Goal: Answer question/provide support

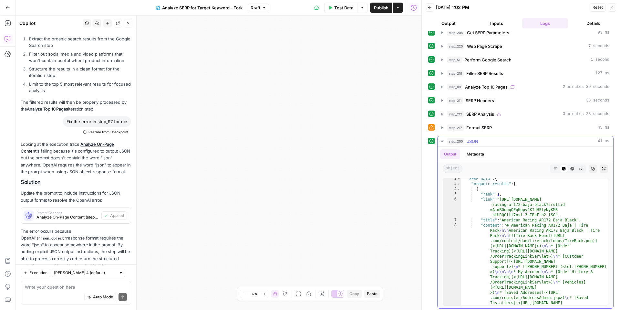
scroll to position [8, 0]
click at [557, 167] on icon "button" at bounding box center [556, 168] width 4 height 4
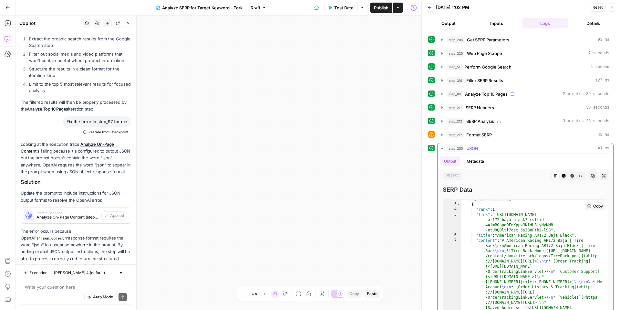
scroll to position [9, 0]
click at [555, 174] on icon at bounding box center [556, 176] width 4 height 4
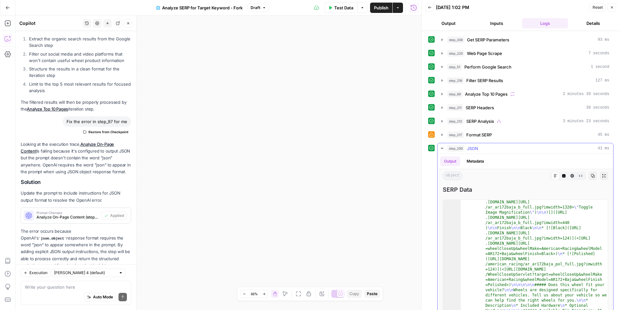
scroll to position [11, 0]
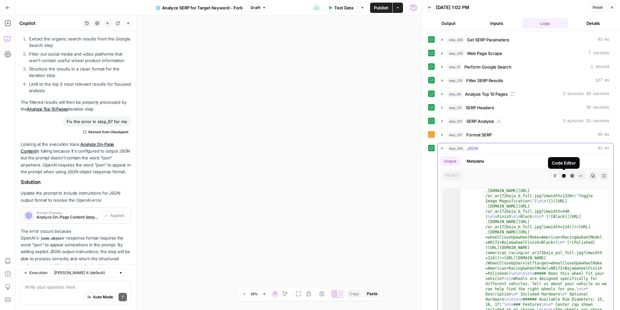
click at [566, 177] on button "Code Editor" at bounding box center [564, 176] width 8 height 8
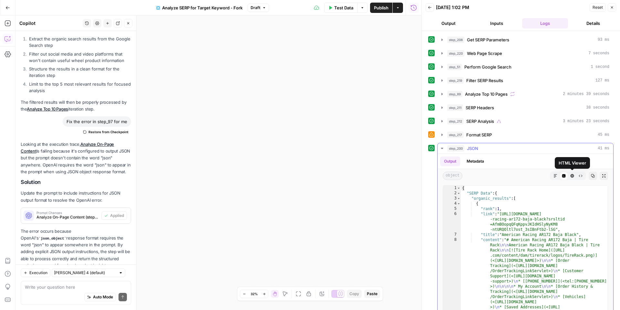
click at [572, 177] on icon "button" at bounding box center [573, 176] width 4 height 4
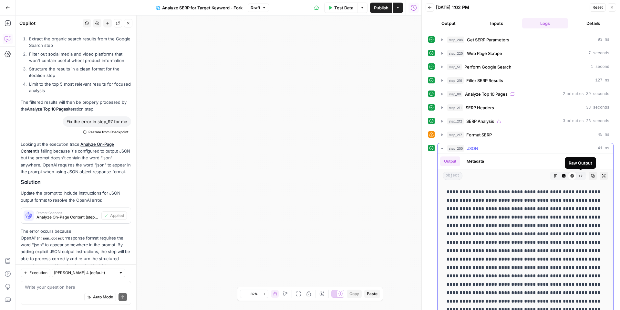
click at [579, 176] on span "Raw Output" at bounding box center [579, 176] width 0 height 0
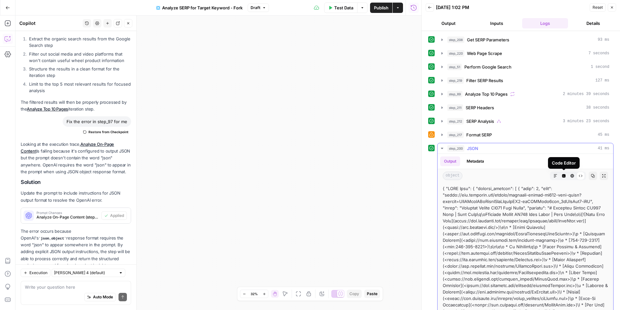
click at [560, 175] on button "Code Editor" at bounding box center [564, 176] width 8 height 8
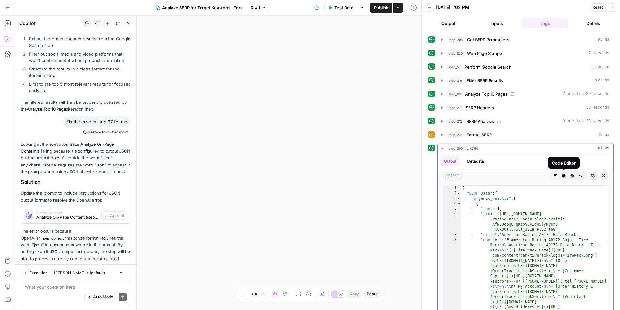
click at [556, 176] on icon "button" at bounding box center [556, 176] width 4 height 4
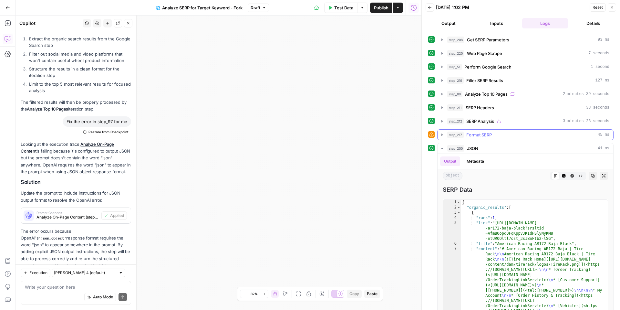
click at [441, 135] on icon "button" at bounding box center [442, 134] width 5 height 5
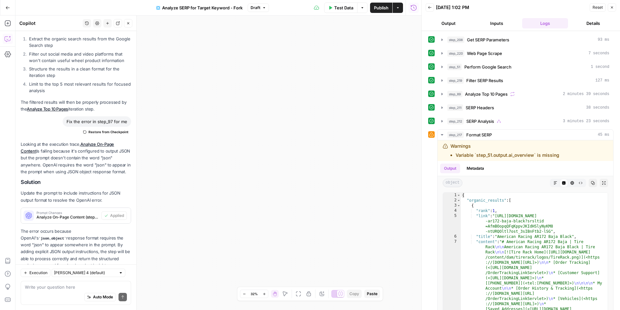
click at [58, 292] on div "Auto Mode Send" at bounding box center [76, 297] width 102 height 14
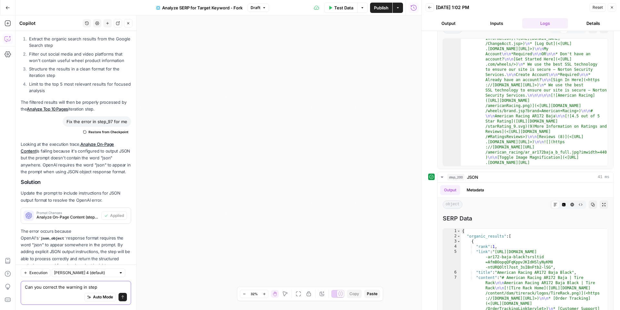
scroll to position [192, 0]
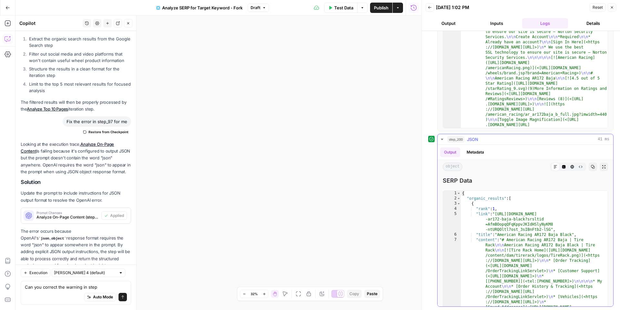
click at [469, 140] on span "JSON" at bounding box center [472, 139] width 11 height 6
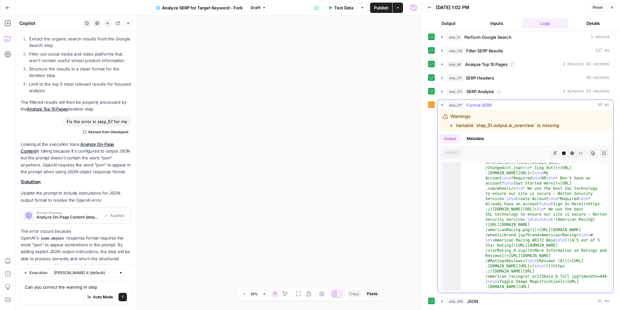
scroll to position [30, 0]
click at [261, 295] on button "Zoom In" at bounding box center [264, 294] width 8 height 8
click at [261, 294] on button "Zoom In" at bounding box center [264, 294] width 8 height 8
click at [478, 37] on span "Perform Google Search" at bounding box center [488, 37] width 47 height 6
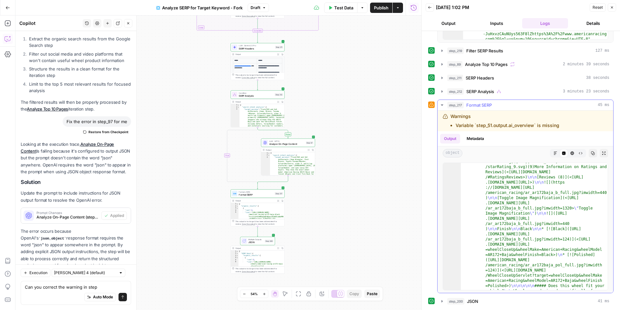
scroll to position [201, 0]
click at [441, 301] on icon "button" at bounding box center [442, 301] width 5 height 5
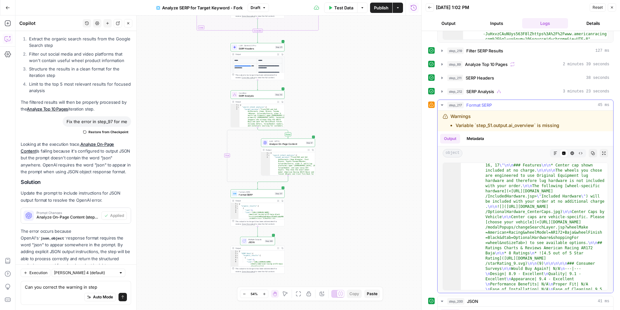
scroll to position [194, 0]
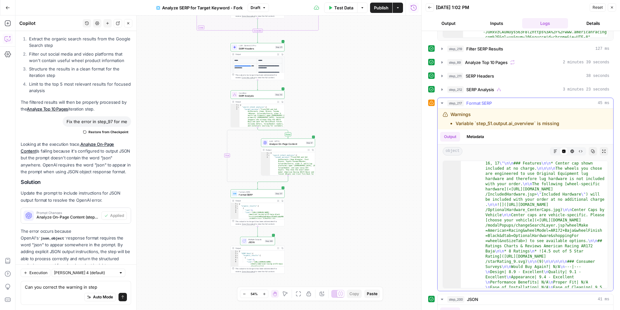
click at [443, 103] on icon "button" at bounding box center [442, 102] width 2 height 1
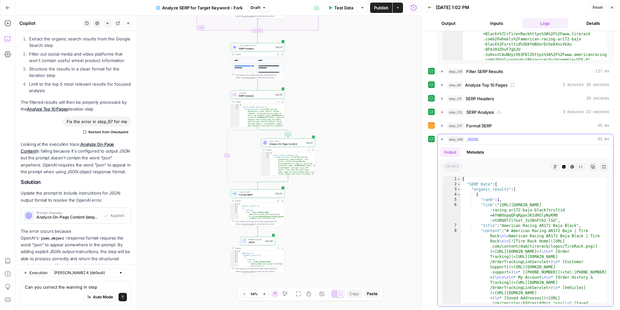
click at [553, 165] on button "Markdown" at bounding box center [556, 167] width 8 height 8
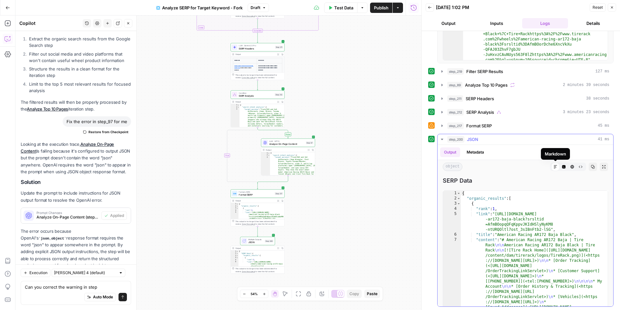
click at [556, 168] on icon at bounding box center [556, 167] width 4 height 4
click at [567, 167] on button "Code Editor" at bounding box center [564, 167] width 8 height 8
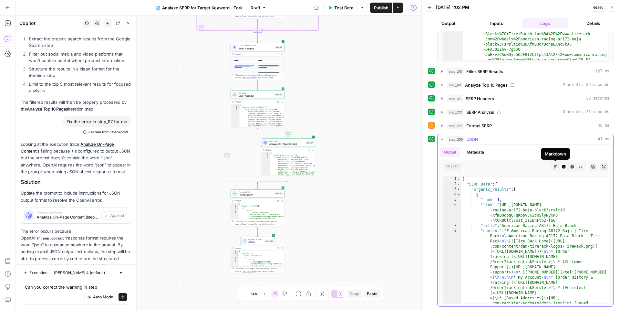
click at [556, 168] on icon "button" at bounding box center [556, 167] width 4 height 4
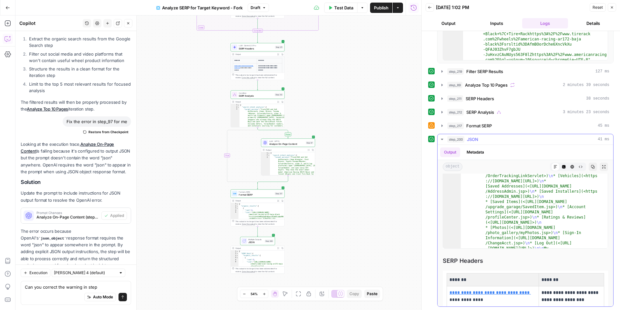
scroll to position [39, 0]
click at [278, 248] on icon "button" at bounding box center [279, 248] width 2 height 2
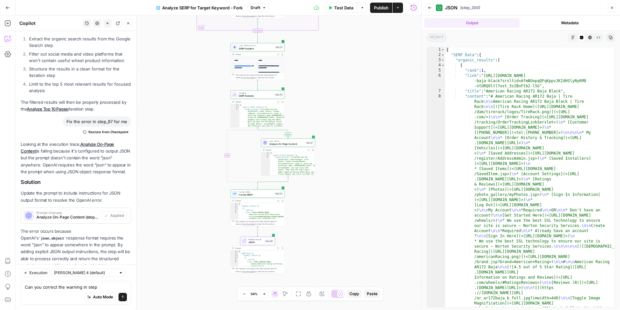
click at [574, 38] on icon "button" at bounding box center [574, 38] width 4 height 4
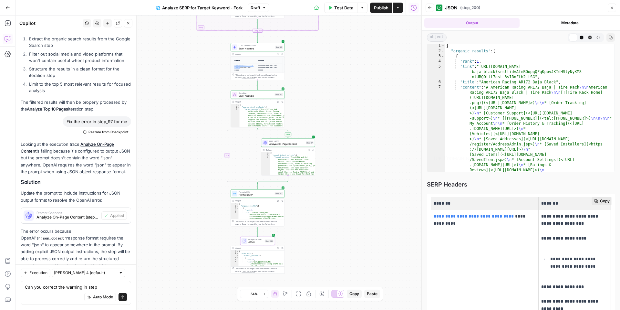
scroll to position [0, 0]
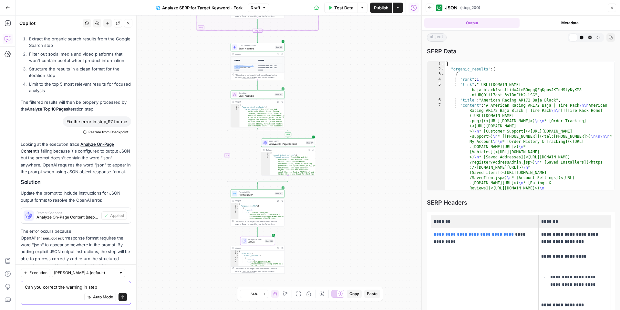
click at [116, 288] on textarea "Can you correct the warning in step" at bounding box center [76, 287] width 102 height 6
click at [433, 8] on button "Back" at bounding box center [430, 8] width 8 height 8
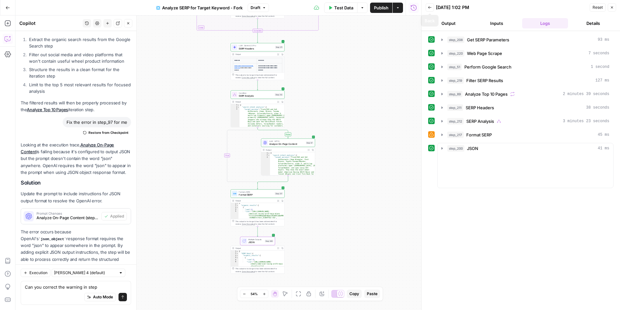
scroll to position [2176, 0]
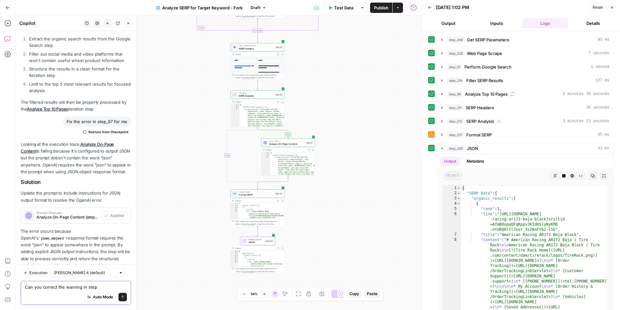
click at [103, 287] on textarea "Can you correct the warning in step" at bounding box center [76, 287] width 102 height 6
click at [442, 135] on icon "button" at bounding box center [442, 134] width 1 height 2
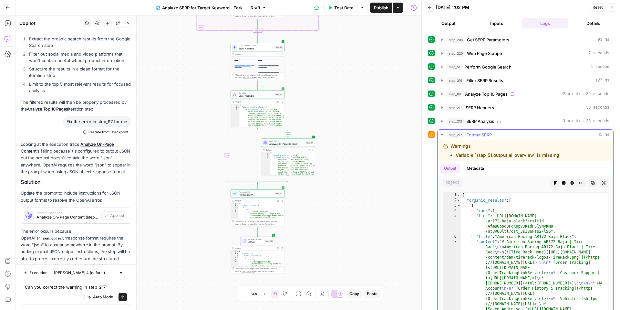
drag, startPoint x: 573, startPoint y: 155, endPoint x: 455, endPoint y: 154, distance: 118.0
click at [455, 154] on div "Warnings Variable `step_51.output.ai_overview` is missing" at bounding box center [513, 151] width 141 height 16
copy li "Variable `step_51.output.ai_overview` is missing"
click at [109, 289] on textarea "Can you correct the warning in step_217:" at bounding box center [76, 287] width 102 height 6
paste textarea "Variable `step_51.output.ai_overview` is missing"
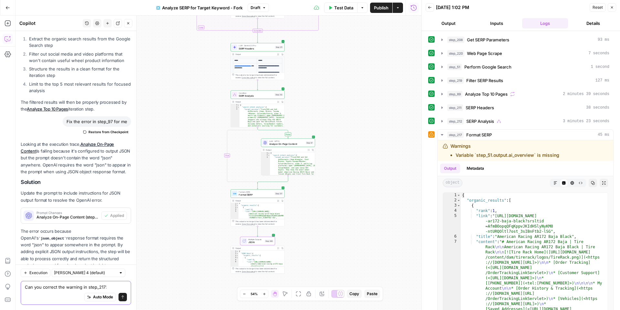
type textarea "Can you correct the warning in step_217: Variable `step_51.output.ai_overview` …"
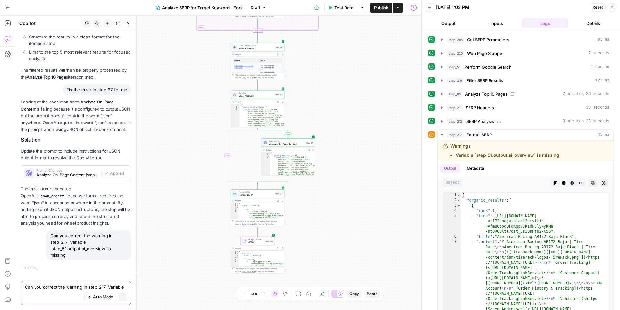
scroll to position [2160, 0]
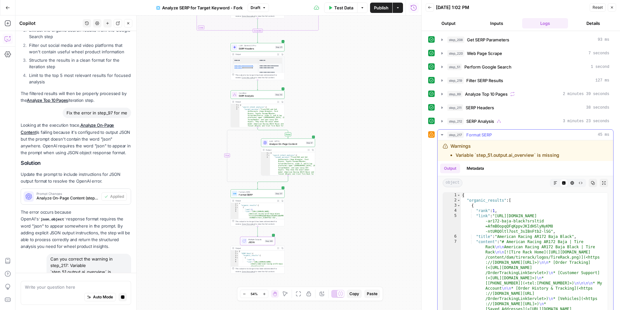
click at [443, 134] on icon "button" at bounding box center [442, 134] width 2 height 1
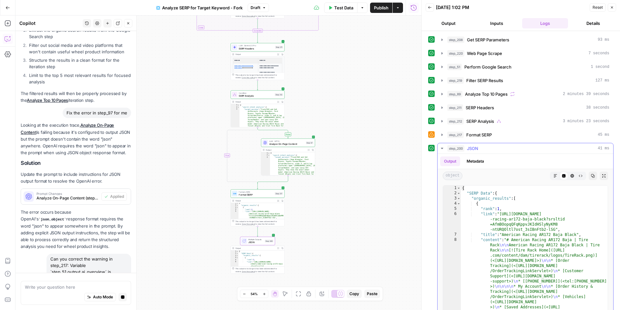
click at [468, 162] on button "Metadata" at bounding box center [475, 161] width 25 height 10
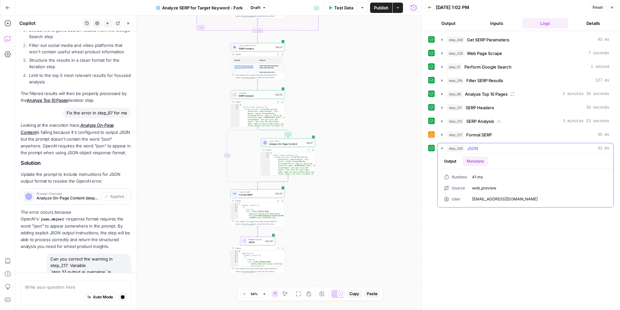
click at [449, 160] on button "Output" at bounding box center [450, 161] width 20 height 10
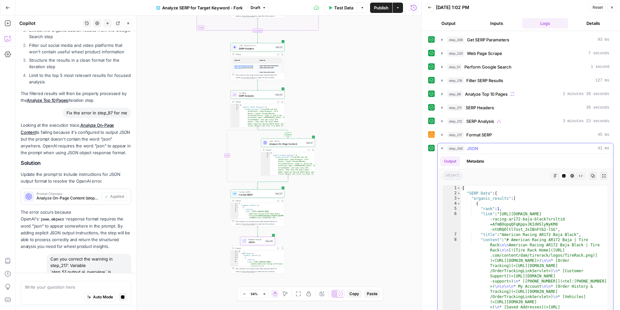
click at [554, 177] on icon "button" at bounding box center [556, 176] width 4 height 4
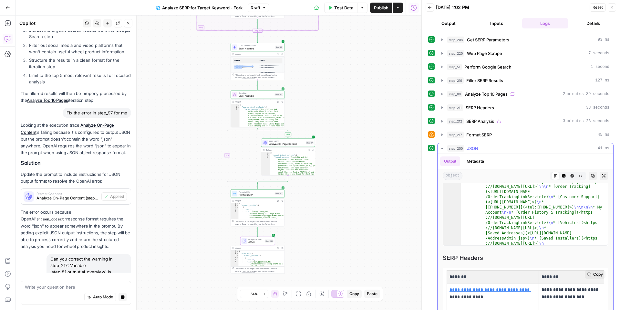
scroll to position [21, 0]
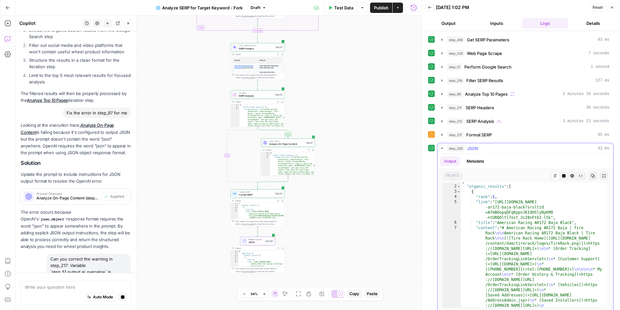
click at [565, 176] on icon "button" at bounding box center [565, 176] width 4 height 4
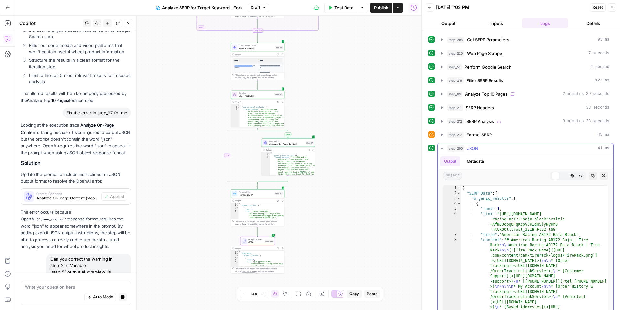
scroll to position [0, 0]
click at [572, 175] on icon "button" at bounding box center [573, 176] width 4 height 4
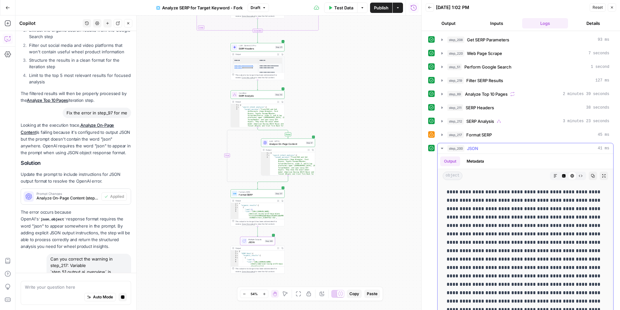
click at [583, 178] on button "Raw Output" at bounding box center [581, 176] width 8 height 8
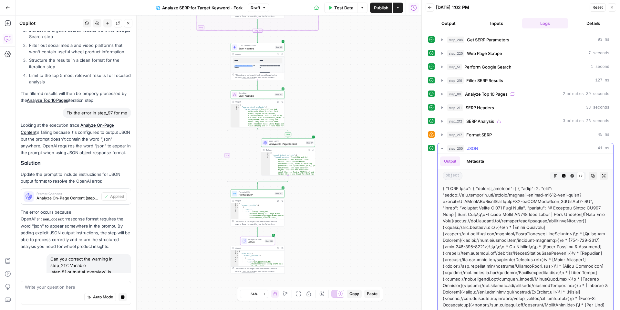
click at [555, 177] on icon "button" at bounding box center [556, 176] width 4 height 4
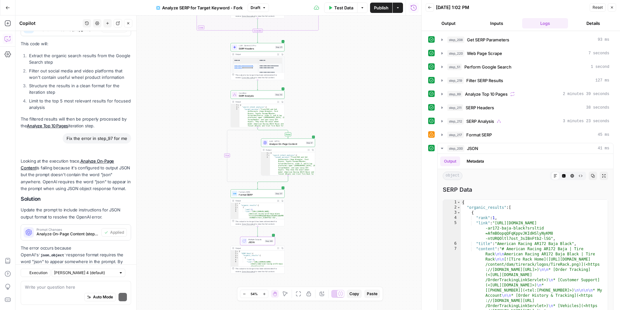
scroll to position [2346, 0]
